Goal: Information Seeking & Learning: Learn about a topic

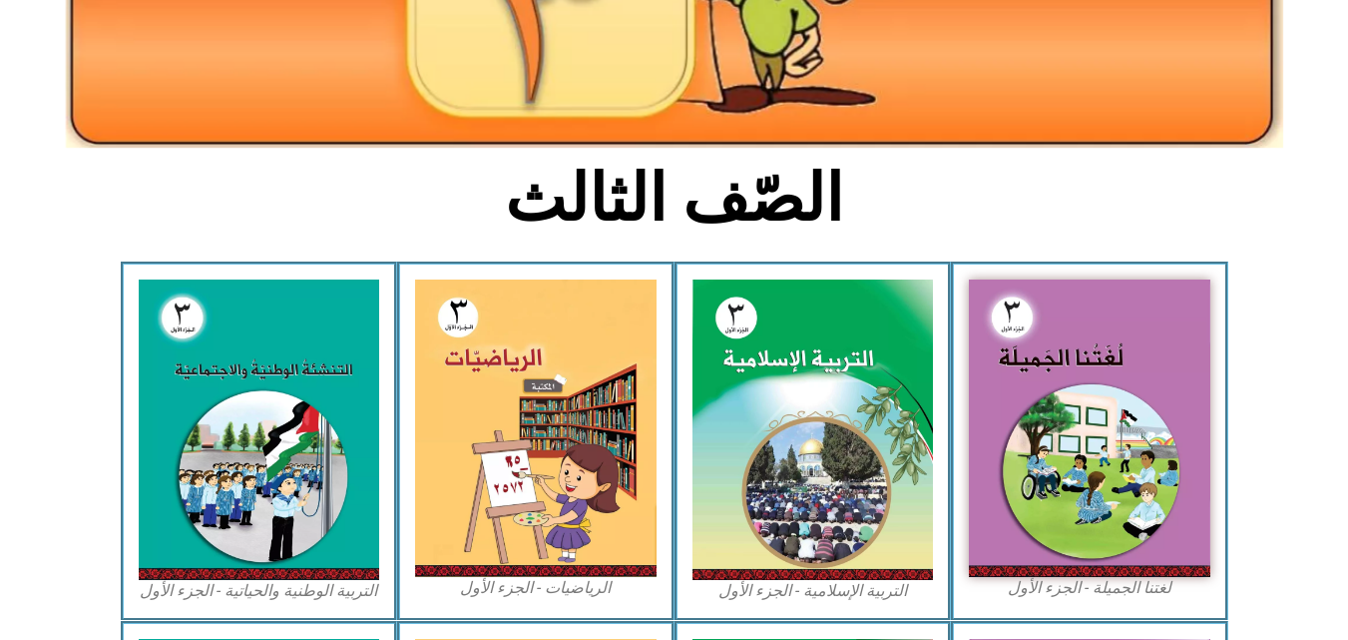
scroll to position [359, 0]
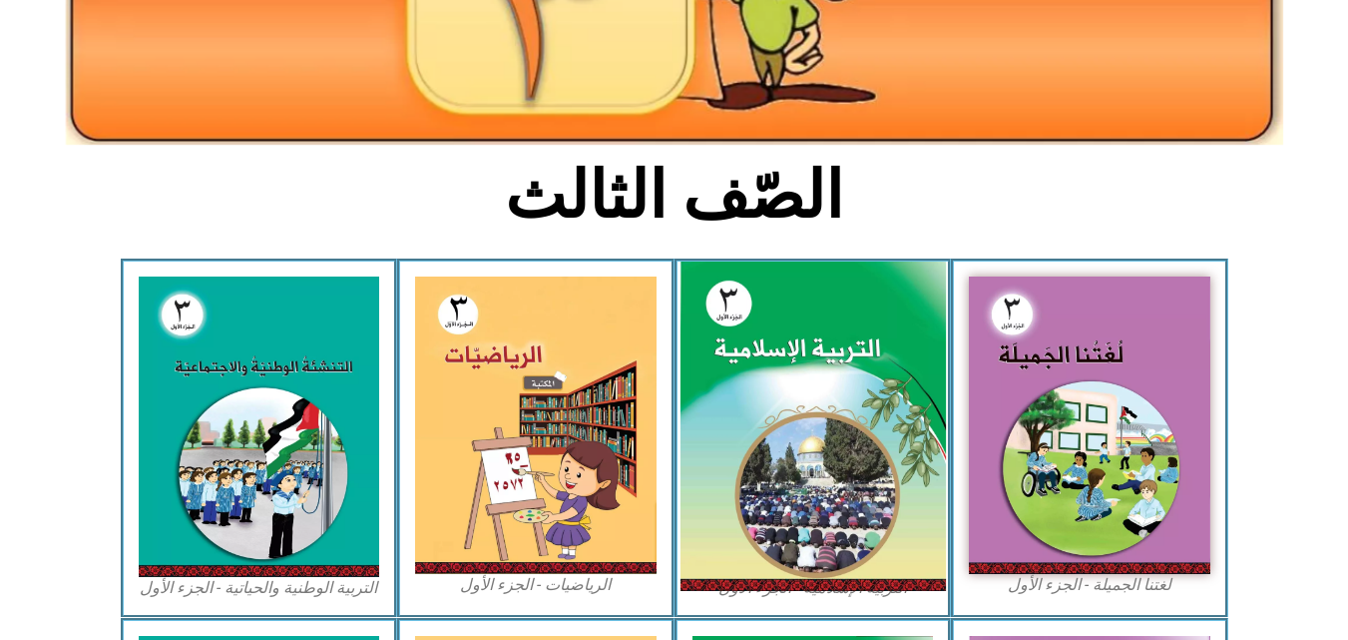
click at [783, 393] on img at bounding box center [812, 426] width 265 height 330
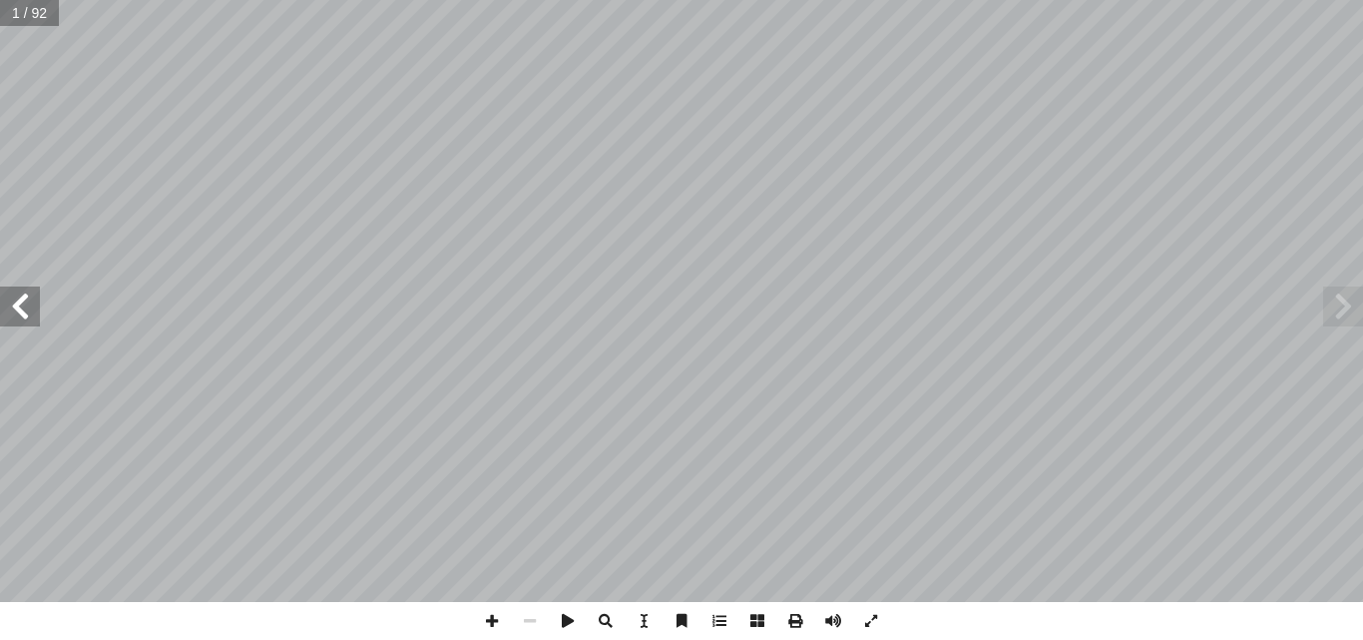
click at [12, 317] on span at bounding box center [20, 306] width 40 height 40
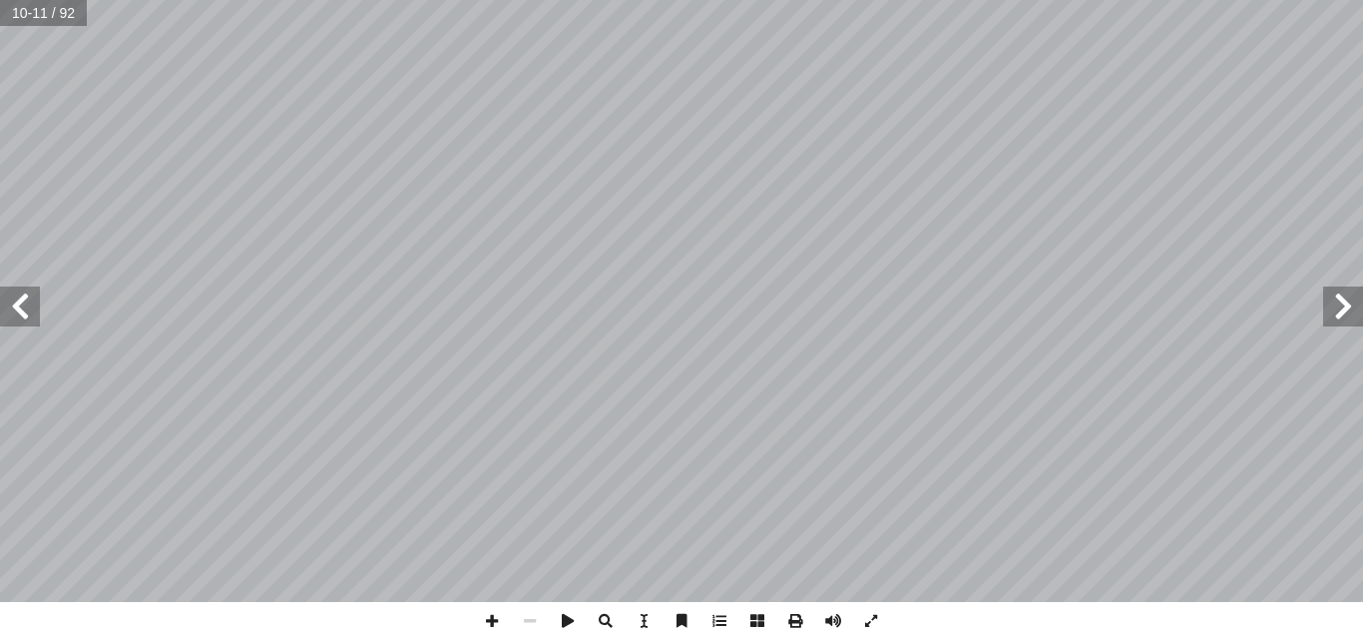
click at [31, 308] on span at bounding box center [20, 306] width 40 height 40
click at [4, 308] on span at bounding box center [20, 306] width 40 height 40
click at [22, 306] on span at bounding box center [20, 306] width 40 height 40
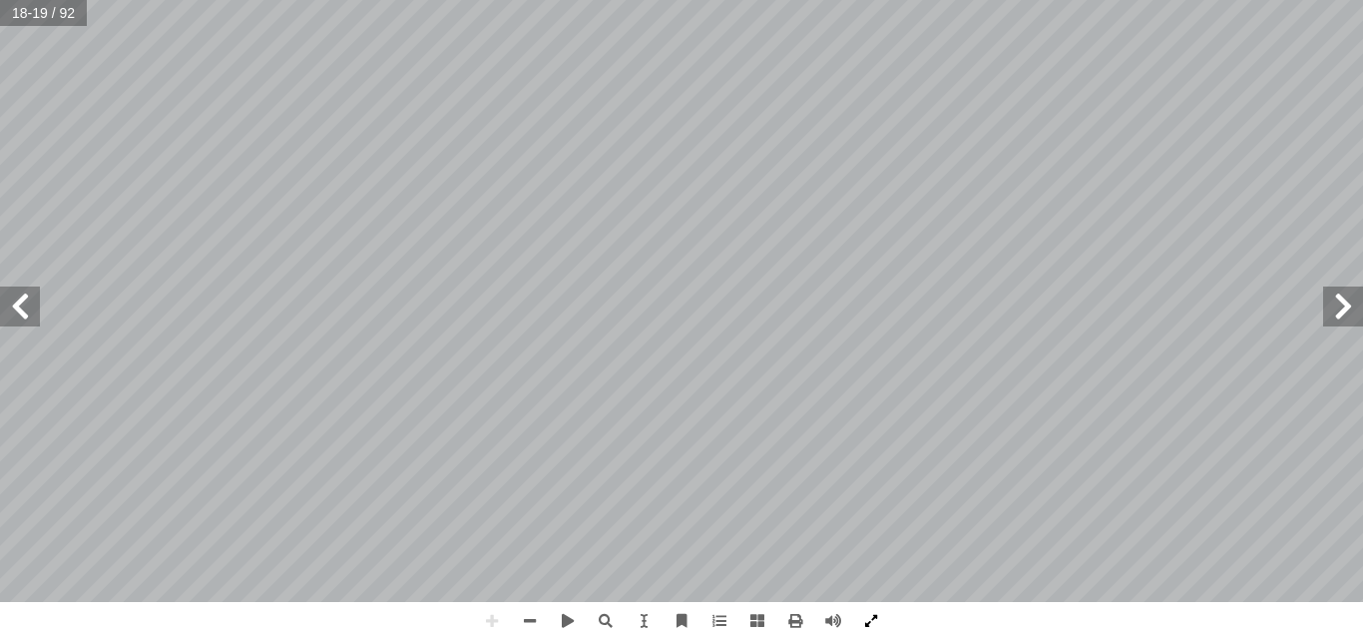
click at [870, 621] on span at bounding box center [871, 621] width 38 height 38
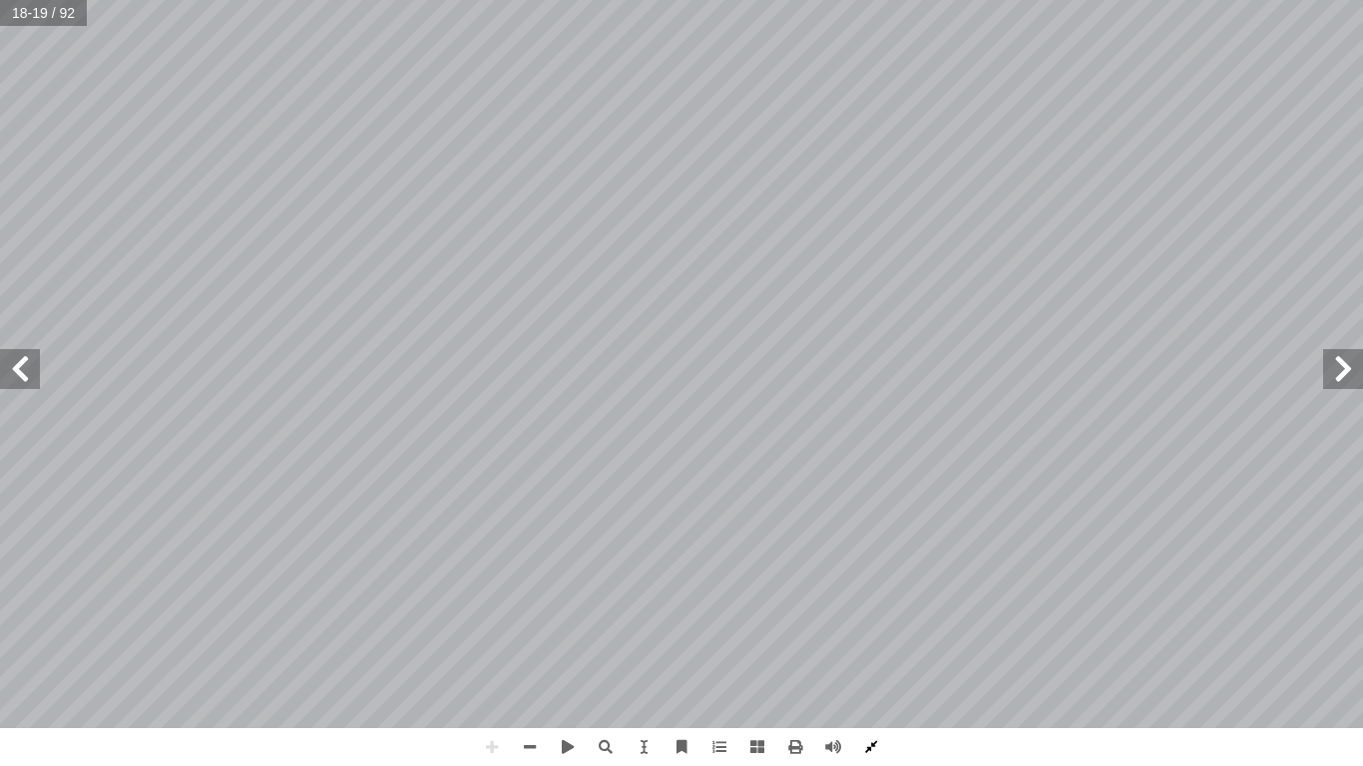
click at [870, 639] on span at bounding box center [871, 747] width 38 height 38
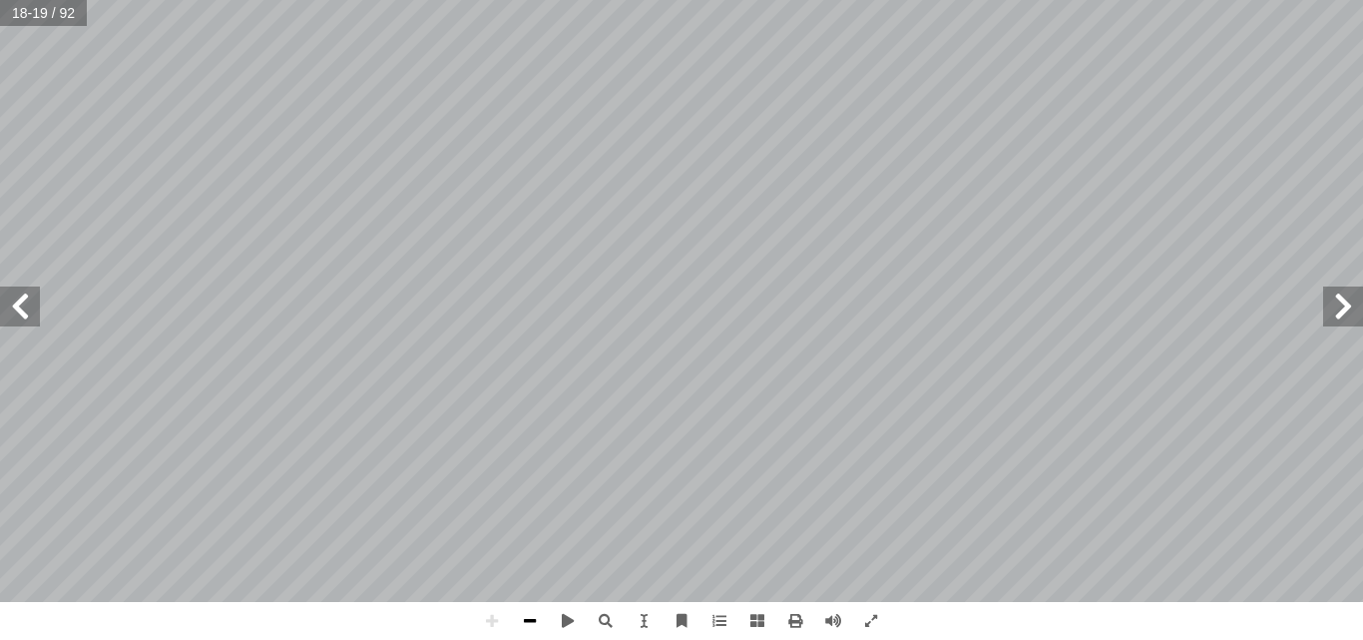
click at [532, 624] on span at bounding box center [530, 621] width 38 height 38
